Goal: Task Accomplishment & Management: Use online tool/utility

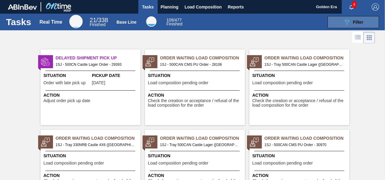
click at [349, 21] on icon "089F7B8B-B2A5-4AFE-B5C0-19BA573D28AC" at bounding box center [346, 21] width 7 height 7
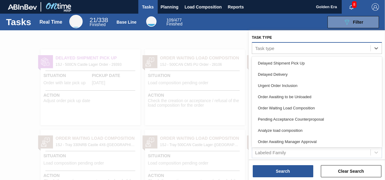
click at [274, 47] on div "Task type" at bounding box center [311, 48] width 118 height 9
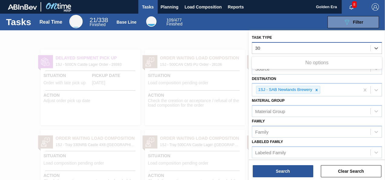
type type "3"
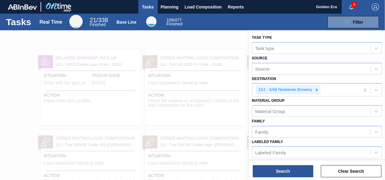
click at [280, 19] on div "089F7B8B-B2A5-4AFE-B5C0-19BA573D28AC Filter" at bounding box center [284, 22] width 194 height 12
click at [279, 19] on div "089F7B8B-B2A5-4AFE-B5C0-19BA573D28AC Filter" at bounding box center [284, 22] width 194 height 12
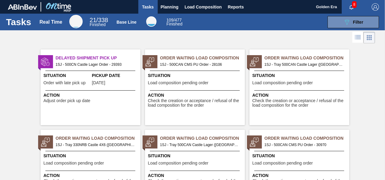
click at [357, 36] on icon at bounding box center [357, 37] width 7 height 7
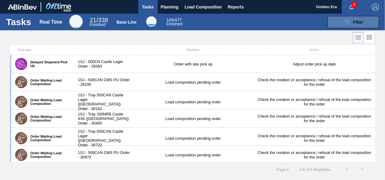
click at [342, 21] on button "089F7B8B-B2A5-4AFE-B5C0-19BA573D28AC Filter" at bounding box center [352, 22] width 51 height 12
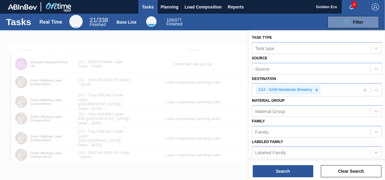
click at [300, 21] on div "089F7B8B-B2A5-4AFE-B5C0-19BA573D28AC Filter" at bounding box center [284, 22] width 194 height 12
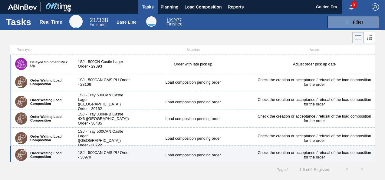
click at [184, 155] on div "Load composition pending order" at bounding box center [192, 154] width 121 height 5
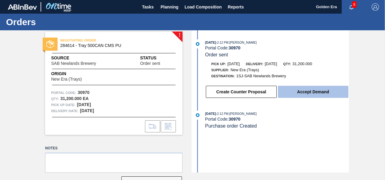
click at [316, 96] on button "Accept Demand" at bounding box center [313, 92] width 70 height 12
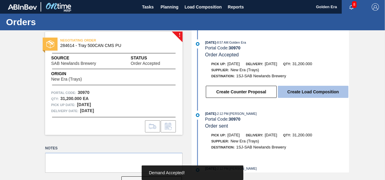
click at [306, 93] on button "Create Load Composition" at bounding box center [313, 92] width 70 height 12
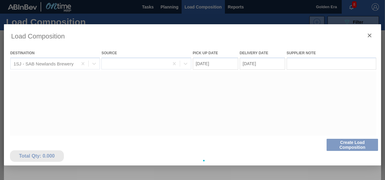
type Date "[DATE]"
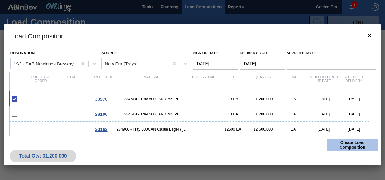
click at [357, 143] on button "Create Load Composition" at bounding box center [351, 145] width 51 height 12
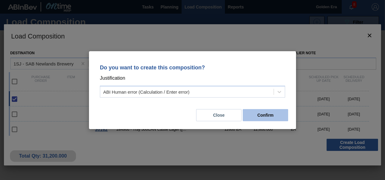
click at [277, 112] on button "Confirm" at bounding box center [265, 115] width 45 height 12
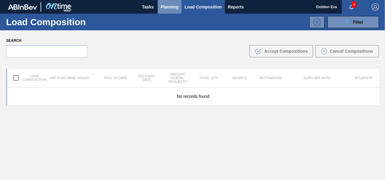
click at [171, 7] on span "Planning" at bounding box center [170, 6] width 18 height 7
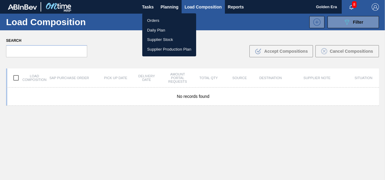
click at [111, 54] on div at bounding box center [192, 90] width 385 height 180
